Goal: Task Accomplishment & Management: Complete application form

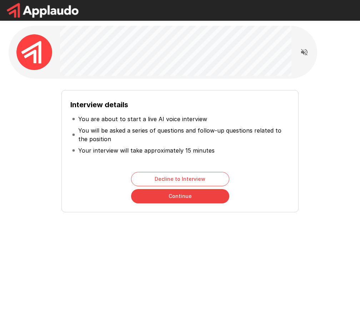
click at [42, 194] on div "Interview details You are about to start a live AI voice interview You will be …" at bounding box center [179, 148] width 337 height 128
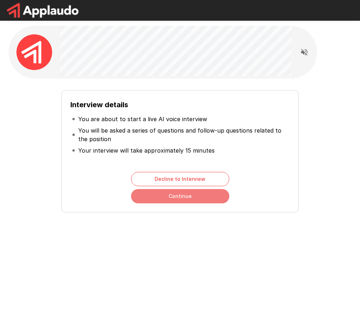
click at [199, 196] on button "Continue" at bounding box center [180, 196] width 98 height 14
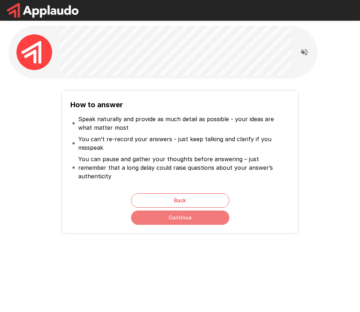
click at [203, 210] on button "Continue" at bounding box center [180, 217] width 98 height 14
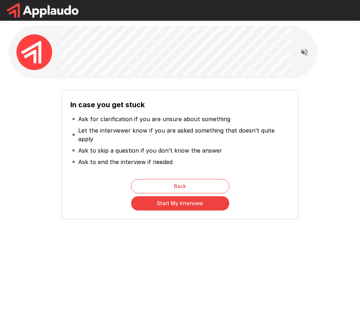
click at [29, 192] on div "In case you get stuck Ask for clarification if you are unsure about something L…" at bounding box center [179, 151] width 337 height 135
click at [228, 248] on div "In case you get stuck Ask for clarification if you are unsure about something L…" at bounding box center [180, 139] width 360 height 279
click at [197, 197] on button "Start My Interview" at bounding box center [180, 203] width 98 height 14
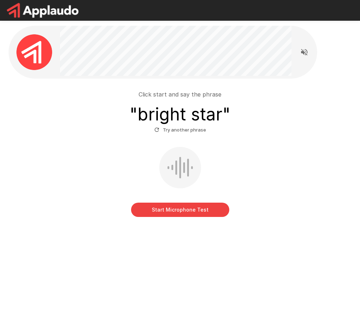
click at [194, 212] on button "Start Microphone Test" at bounding box center [180, 210] width 98 height 14
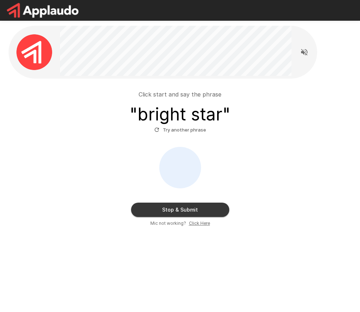
click at [194, 207] on button "Stop & Submit" at bounding box center [180, 210] width 98 height 14
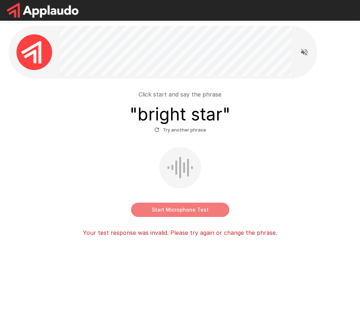
click at [200, 209] on button "Start Microphone Test" at bounding box center [180, 210] width 98 height 14
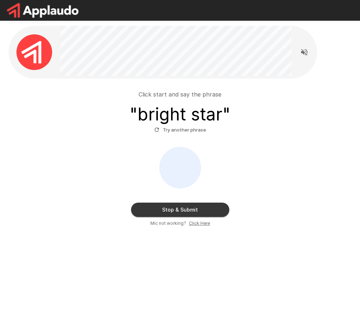
click at [202, 207] on button "Stop & Submit" at bounding box center [180, 210] width 98 height 14
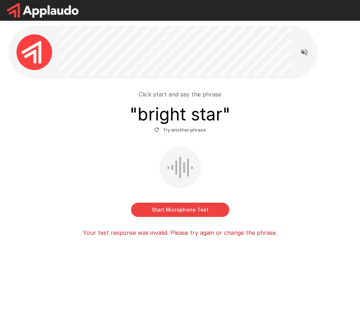
click at [211, 210] on button "Start Microphone Test" at bounding box center [180, 210] width 98 height 14
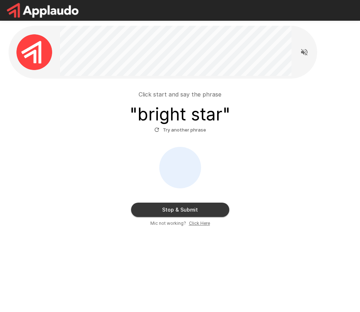
click at [211, 209] on button "Stop & Submit" at bounding box center [180, 210] width 98 height 14
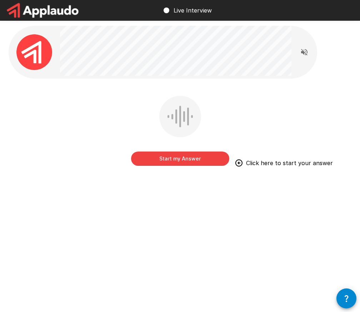
click at [195, 159] on button "Start my Answer" at bounding box center [180, 158] width 98 height 14
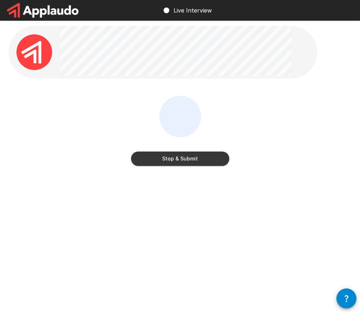
click at [199, 161] on button "Stop & Submit" at bounding box center [180, 158] width 98 height 14
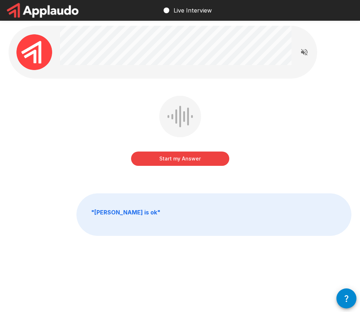
click at [199, 161] on button "Start my Answer" at bounding box center [180, 158] width 98 height 14
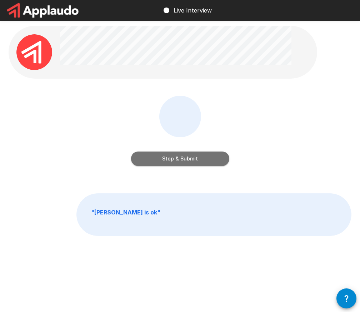
click at [199, 161] on button "Stop & Submit" at bounding box center [180, 158] width 98 height 14
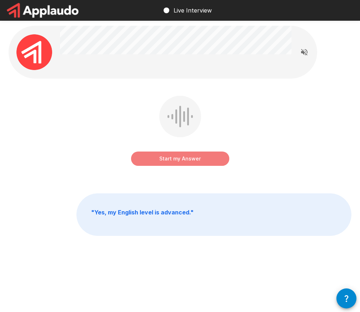
click at [199, 161] on button "Start my Answer" at bounding box center [180, 158] width 98 height 14
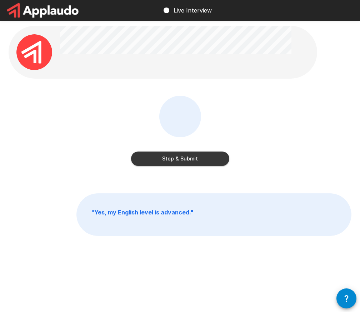
click at [199, 161] on button "Stop & Submit" at bounding box center [180, 158] width 98 height 14
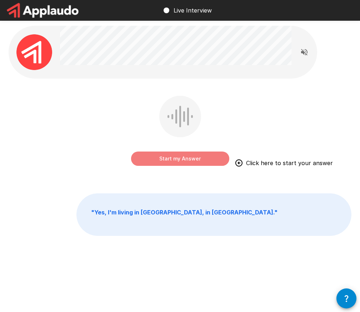
click at [187, 160] on button "Start my Answer" at bounding box center [180, 158] width 98 height 14
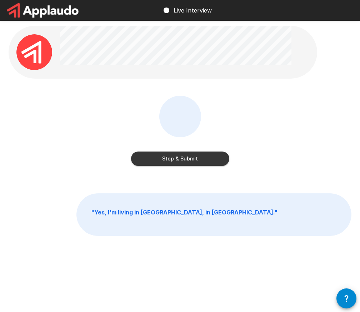
click at [189, 159] on button "Stop & Submit" at bounding box center [180, 158] width 98 height 14
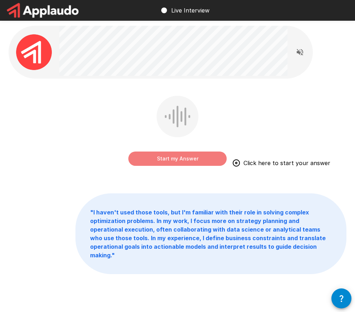
click at [202, 158] on button "Start my Answer" at bounding box center [177, 158] width 98 height 14
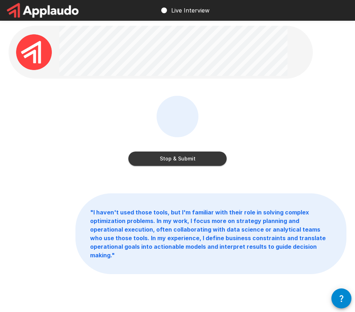
click at [202, 158] on button "Stop & Submit" at bounding box center [177, 158] width 98 height 14
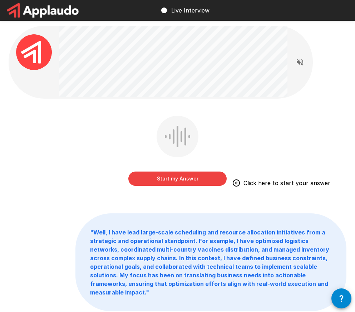
click at [192, 179] on button "Start my Answer" at bounding box center [177, 179] width 98 height 14
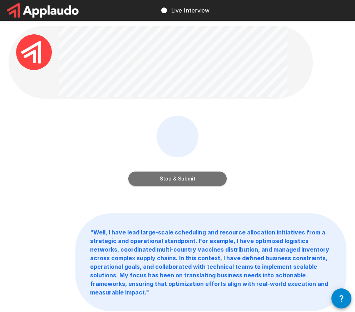
click at [192, 179] on button "Stop & Submit" at bounding box center [177, 179] width 98 height 14
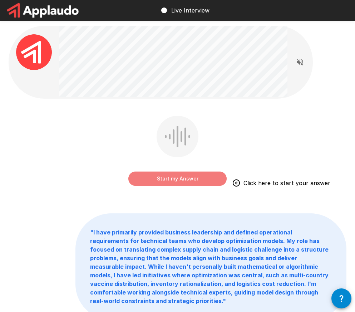
click at [182, 180] on button "Start my Answer" at bounding box center [177, 179] width 98 height 14
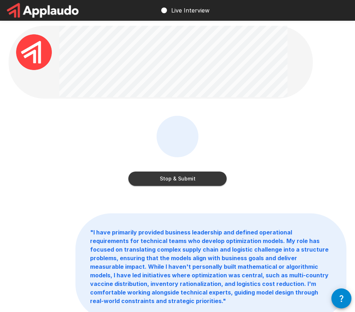
click at [182, 180] on button "Stop & Submit" at bounding box center [177, 179] width 98 height 14
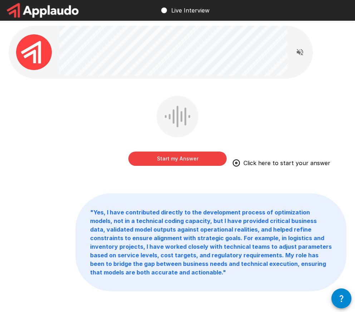
click at [196, 159] on button "Start my Answer" at bounding box center [177, 158] width 98 height 14
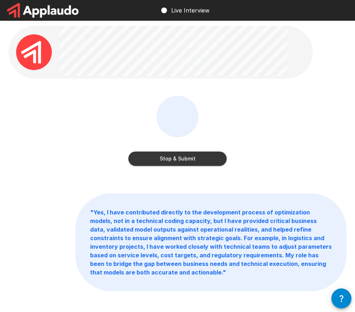
click at [196, 159] on button "Stop & Submit" at bounding box center [177, 158] width 98 height 14
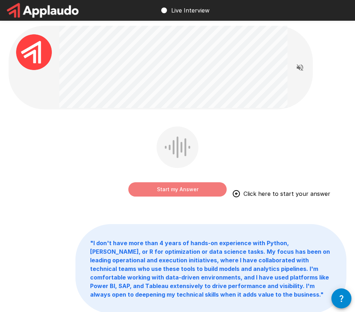
click at [198, 188] on button "Start my Answer" at bounding box center [177, 189] width 98 height 14
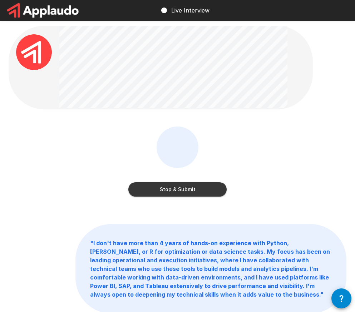
click at [198, 188] on button "Stop & Submit" at bounding box center [177, 189] width 98 height 14
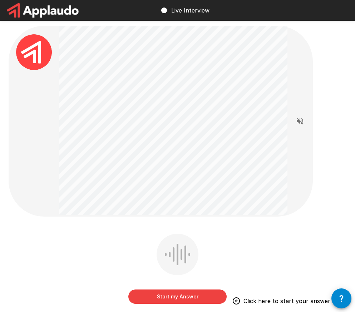
click at [183, 294] on button "Start my Answer" at bounding box center [177, 296] width 98 height 14
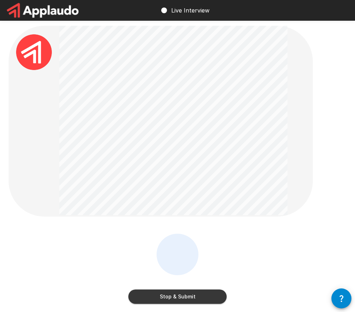
click at [179, 299] on button "Stop & Submit" at bounding box center [177, 296] width 98 height 14
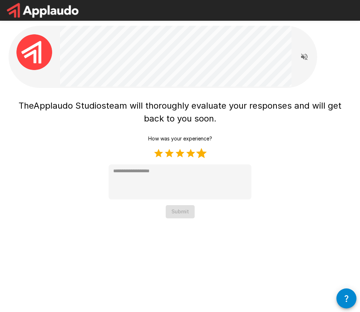
click at [204, 151] on label "5 Stars" at bounding box center [201, 153] width 11 height 11
type textarea "*"
click at [180, 212] on button "Submit" at bounding box center [180, 211] width 29 height 13
